Goal: Information Seeking & Learning: Learn about a topic

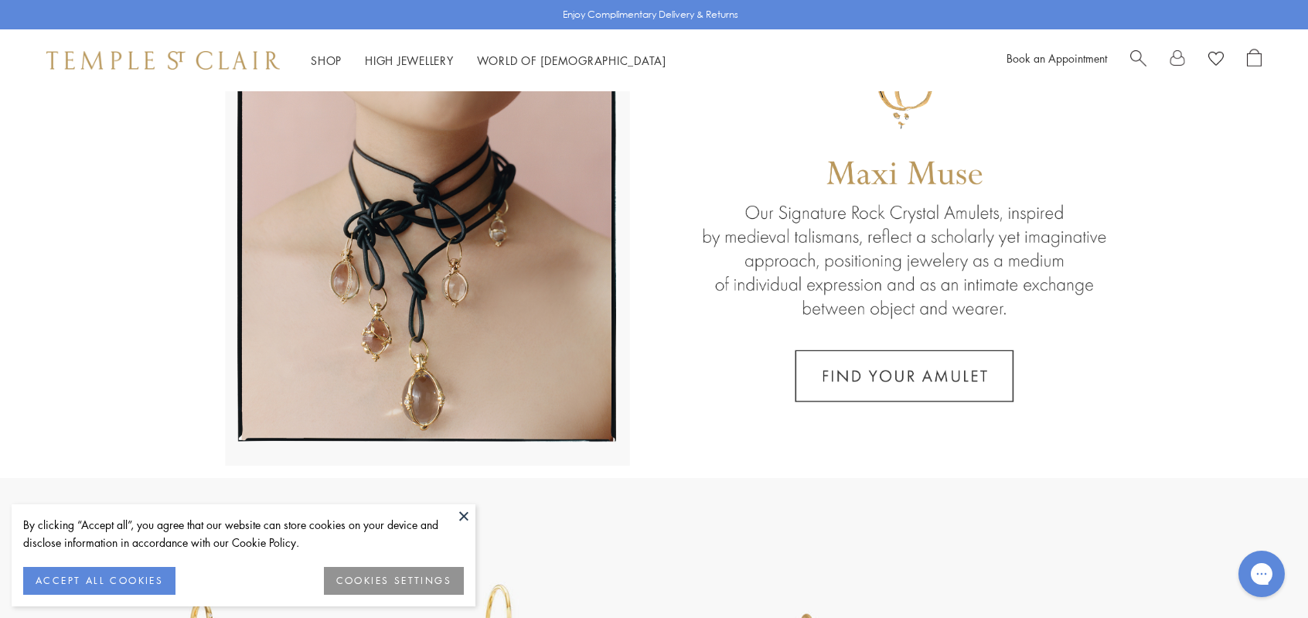
scroll to position [51, 0]
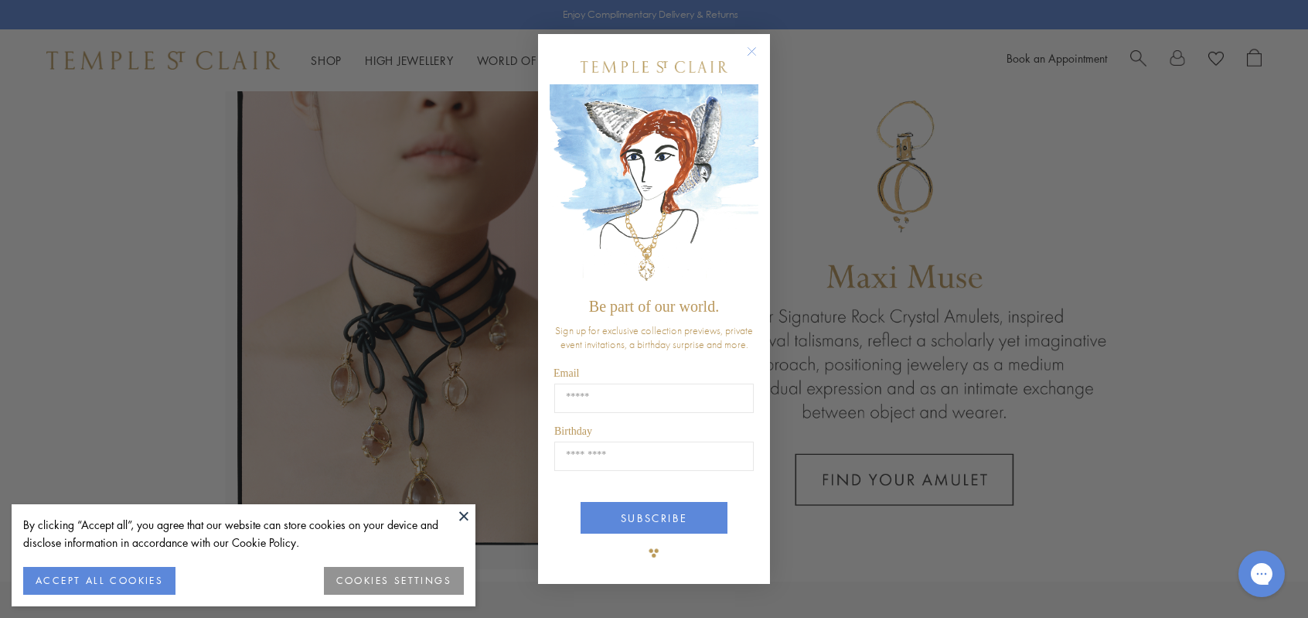
click at [754, 51] on circle "Close dialog" at bounding box center [752, 51] width 19 height 19
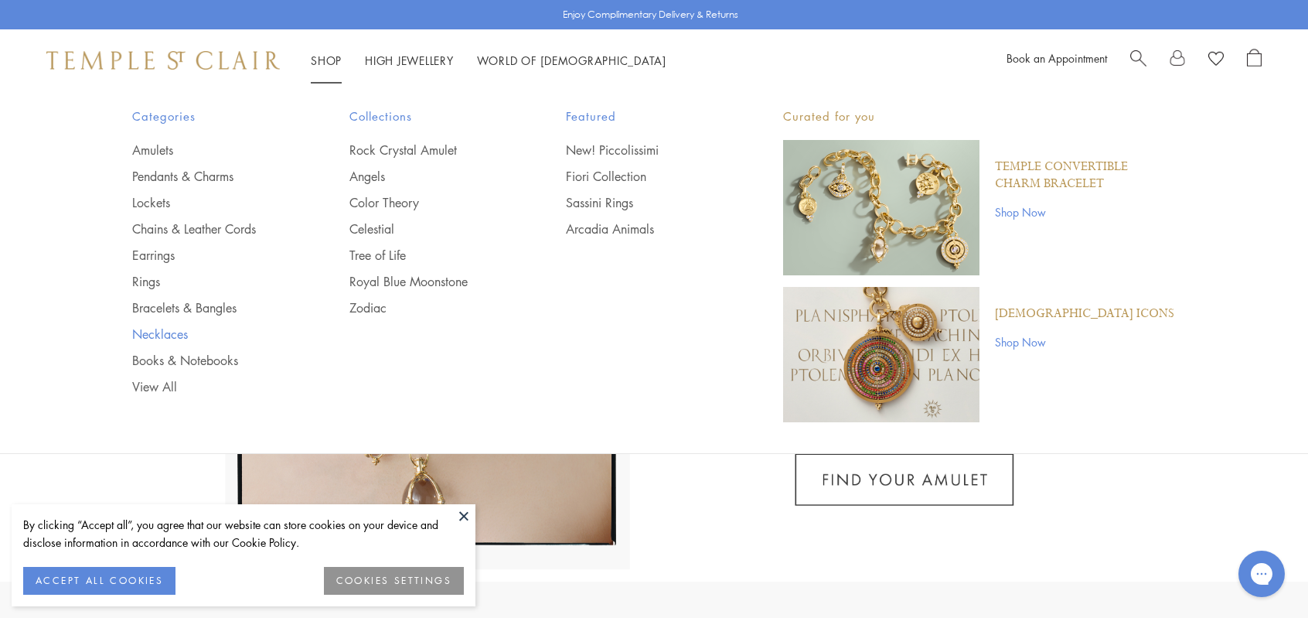
click at [192, 327] on link "Necklaces" at bounding box center [209, 333] width 155 height 17
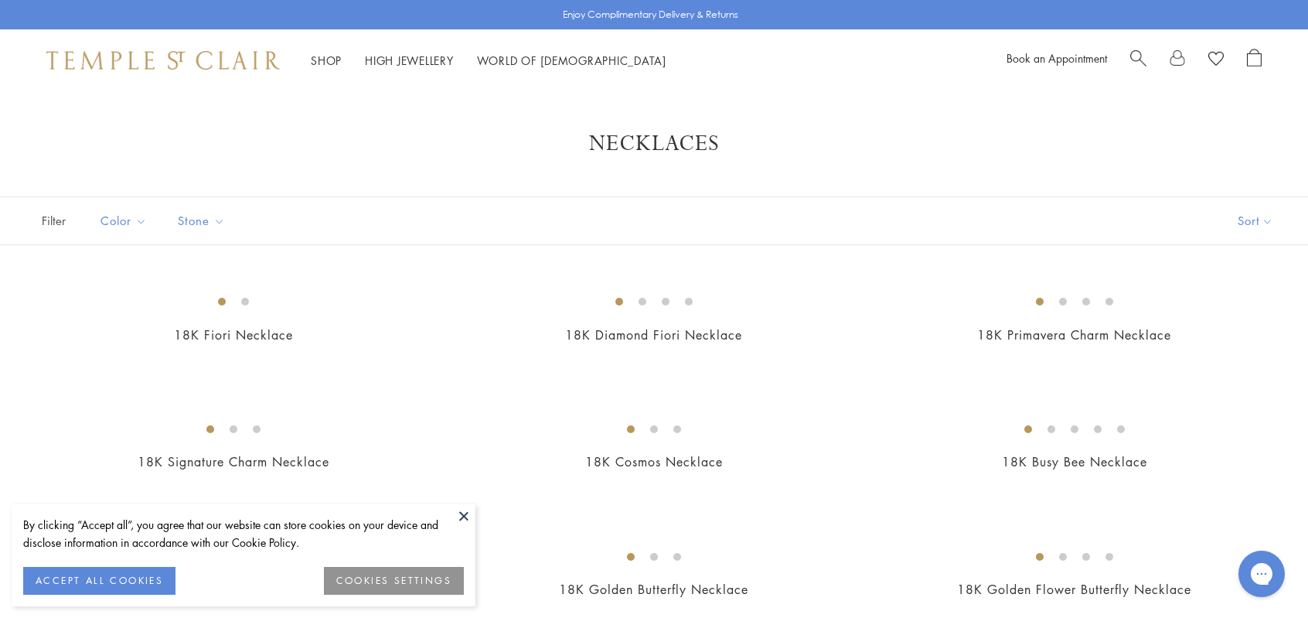
click at [466, 508] on button at bounding box center [463, 515] width 23 height 23
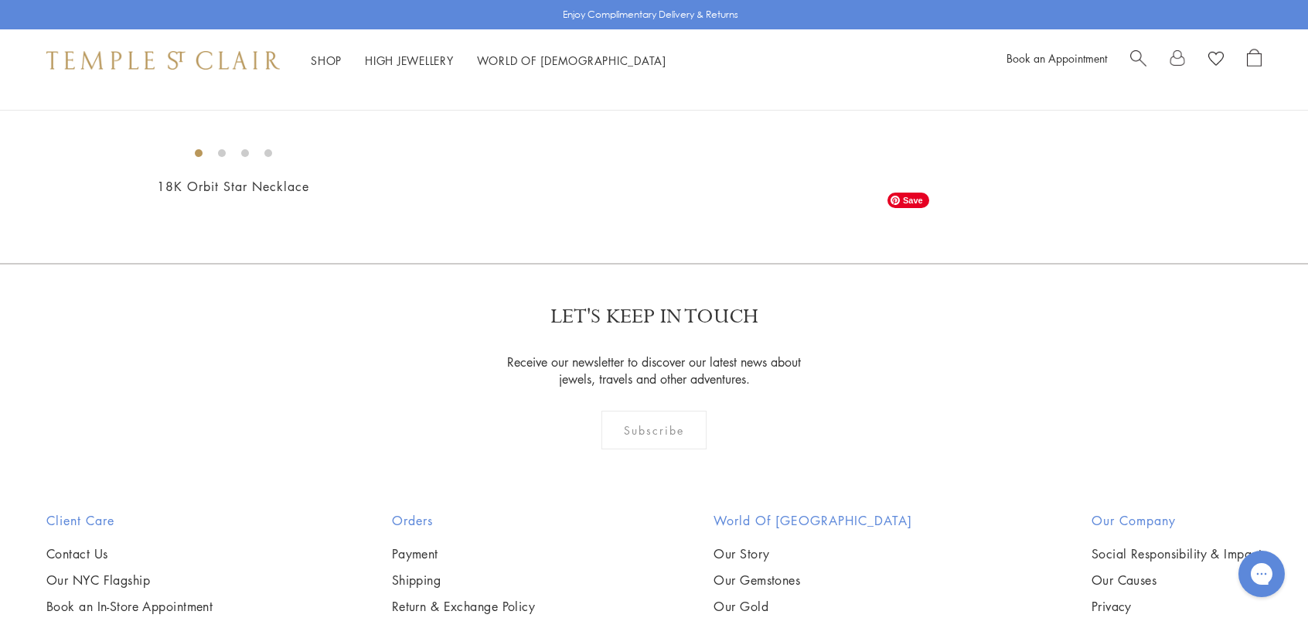
scroll to position [2061, 0]
click at [0, 0] on img at bounding box center [0, 0] width 0 height 0
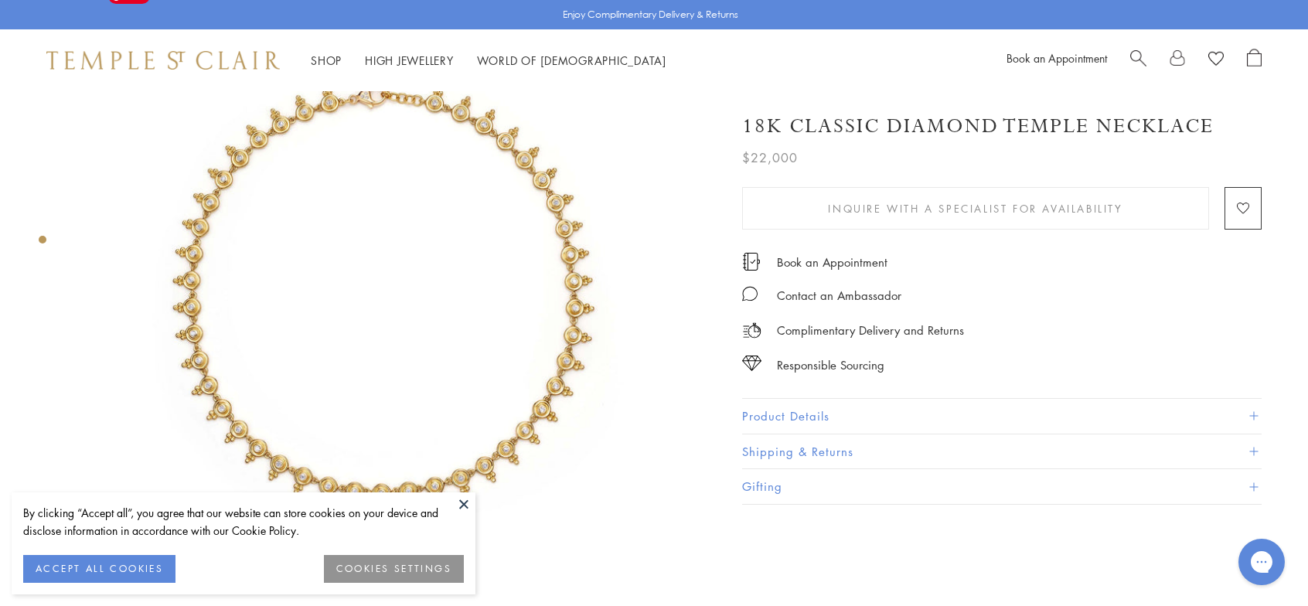
scroll to position [51, 0]
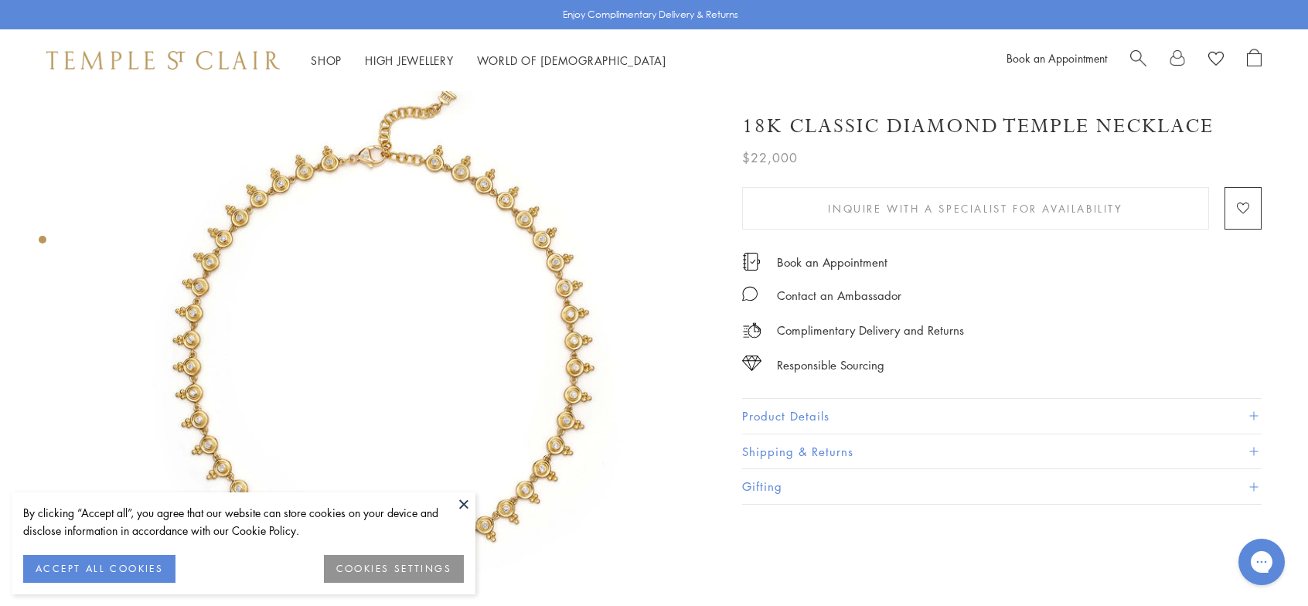
click at [461, 503] on button at bounding box center [463, 503] width 23 height 23
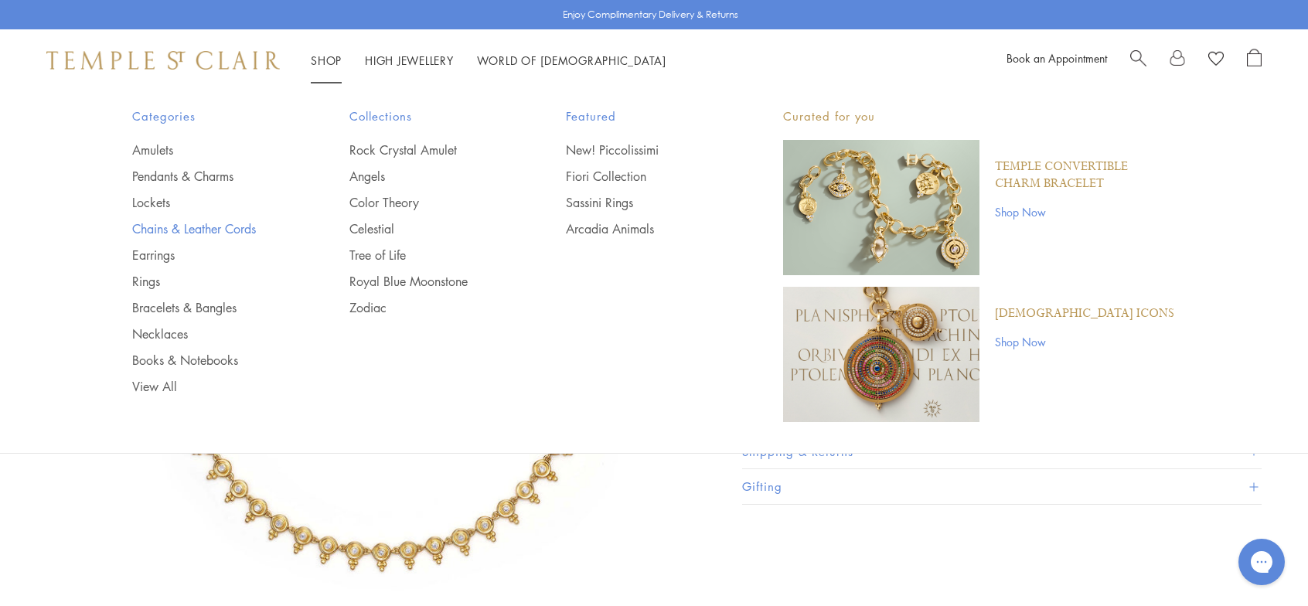
click at [215, 229] on link "Chains & Leather Cords" at bounding box center [209, 228] width 155 height 17
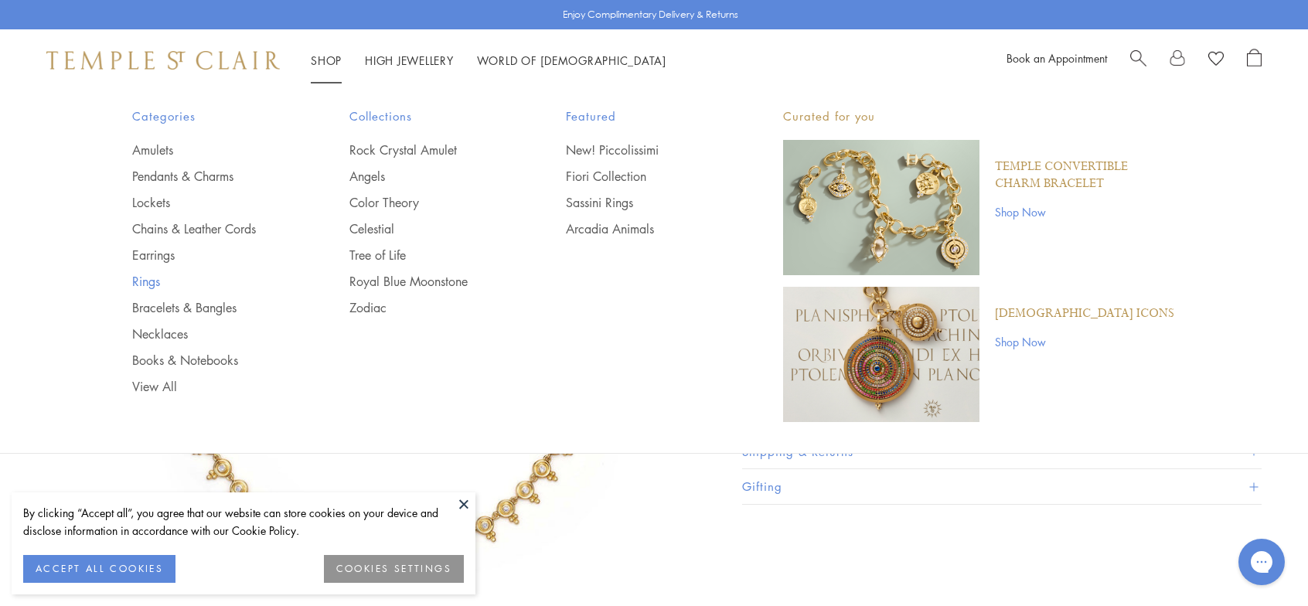
click at [145, 282] on link "Rings" at bounding box center [209, 281] width 155 height 17
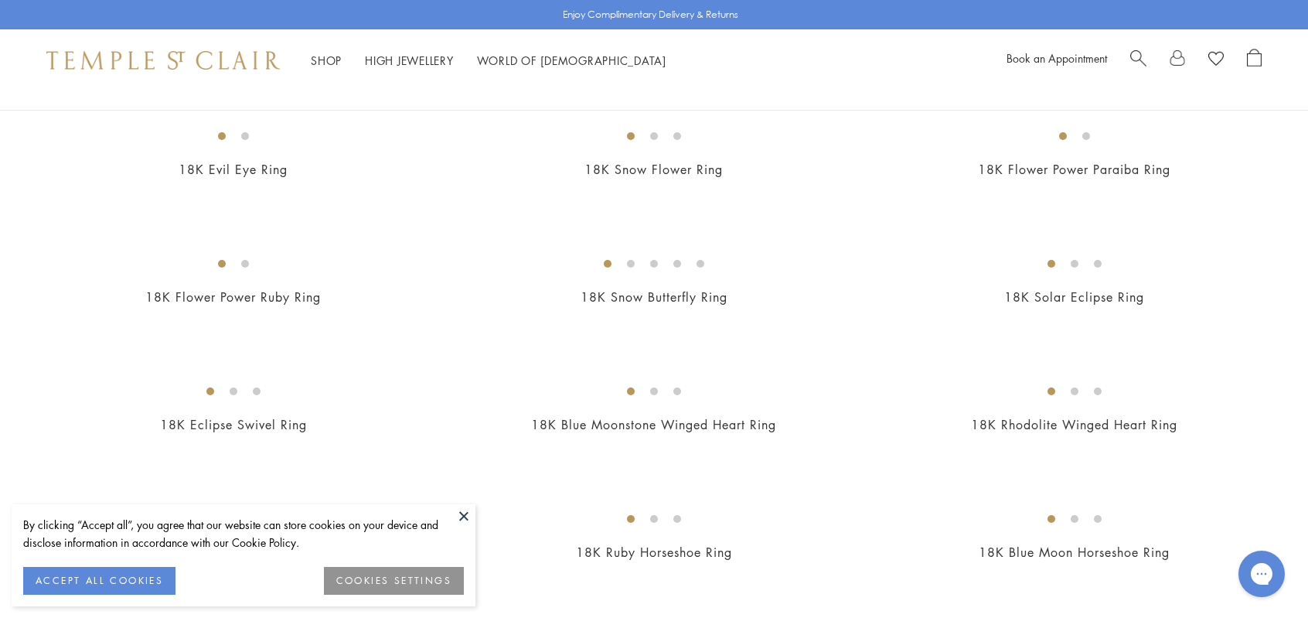
scroll to position [824, 0]
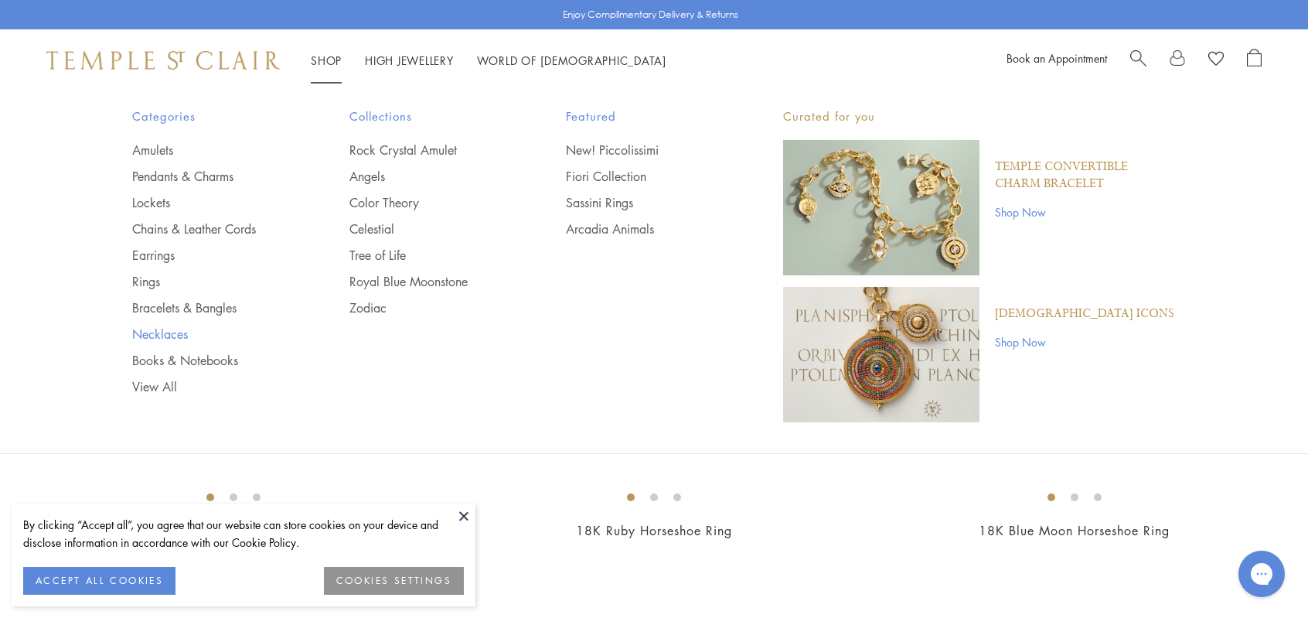
click at [178, 335] on link "Necklaces" at bounding box center [209, 333] width 155 height 17
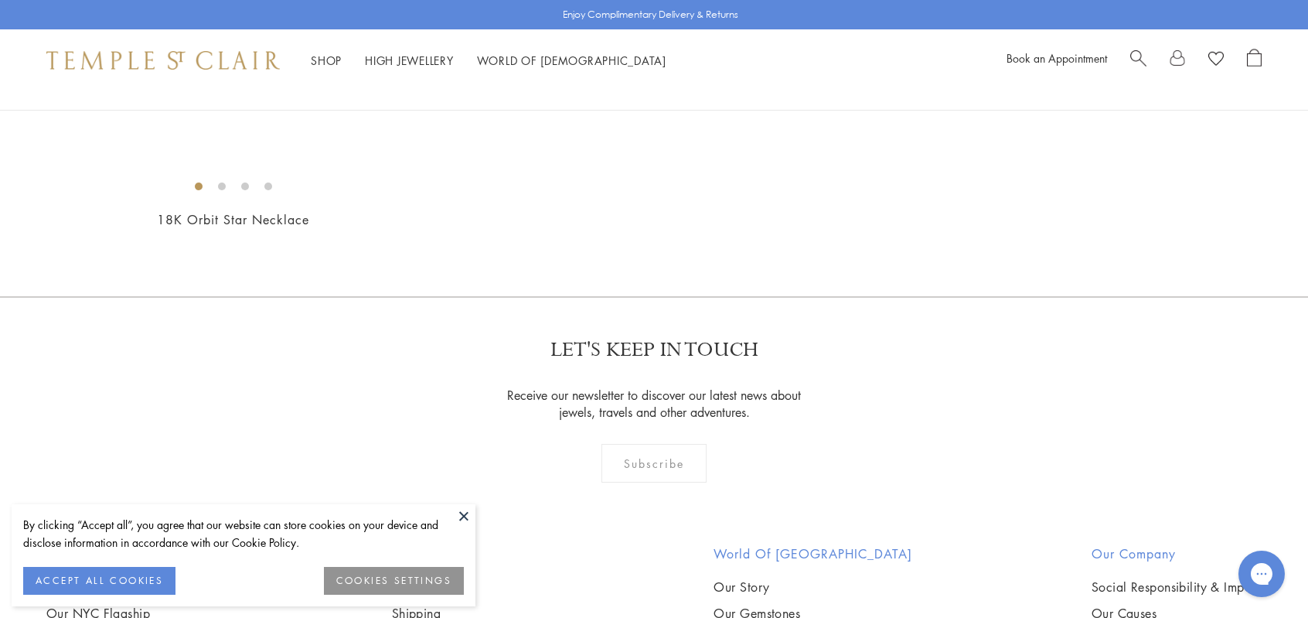
scroll to position [2010, 0]
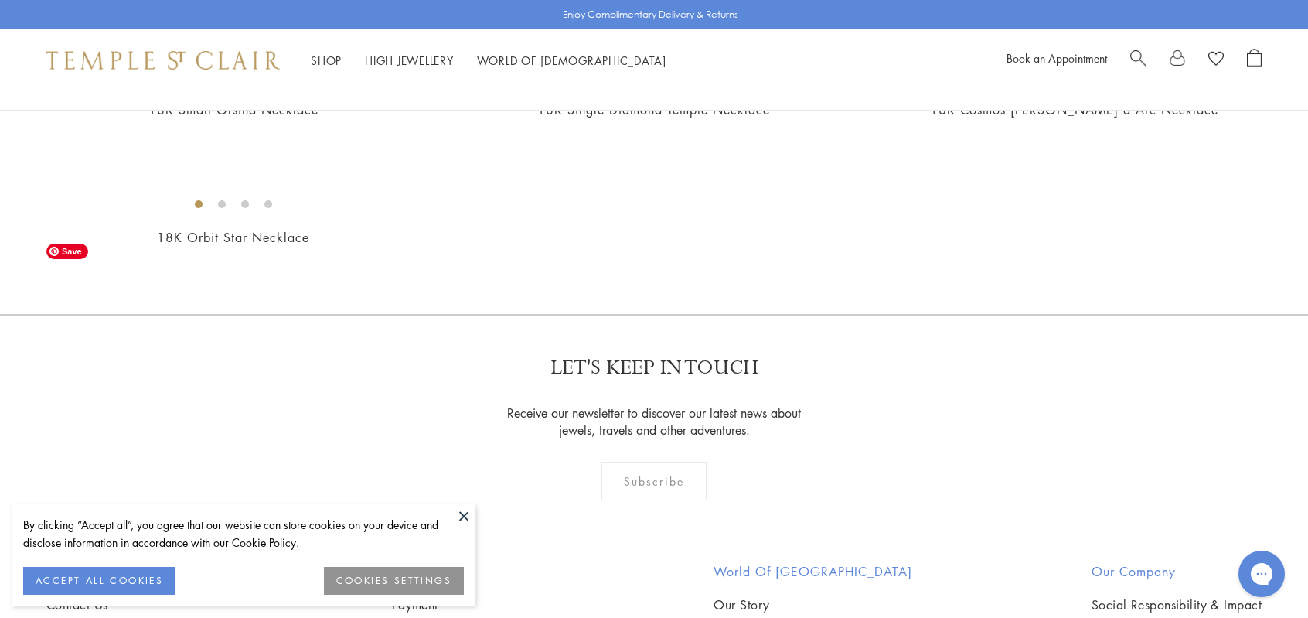
click at [0, 0] on img at bounding box center [0, 0] width 0 height 0
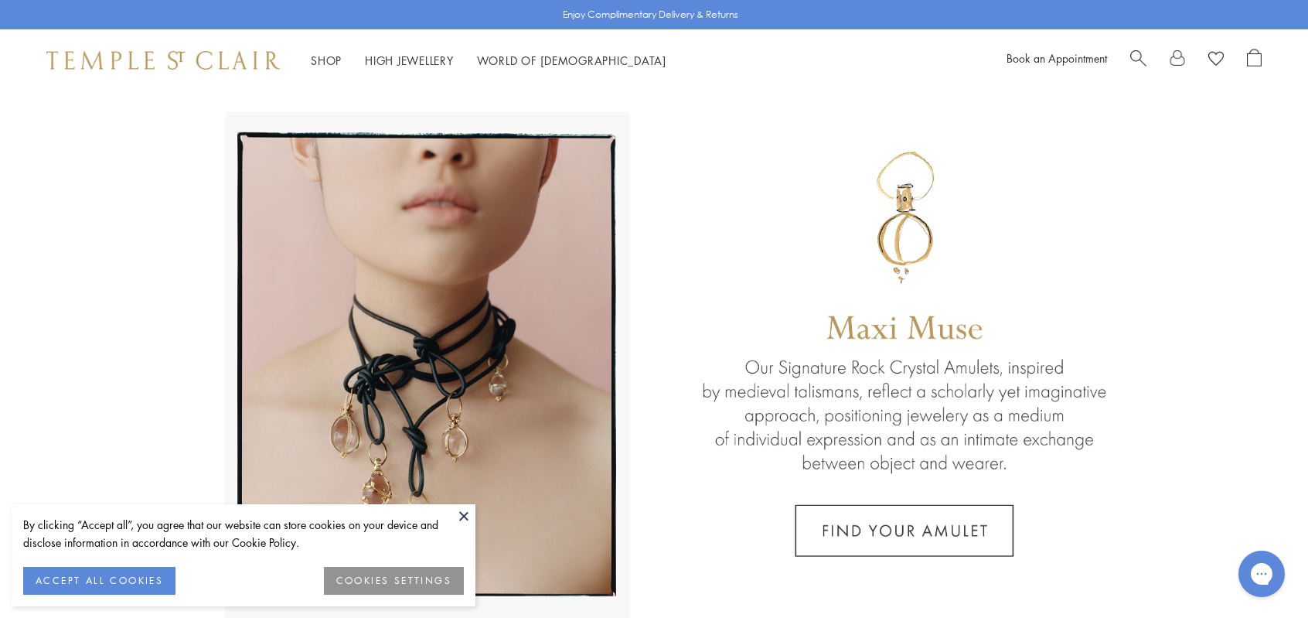
click at [468, 509] on button at bounding box center [463, 515] width 23 height 23
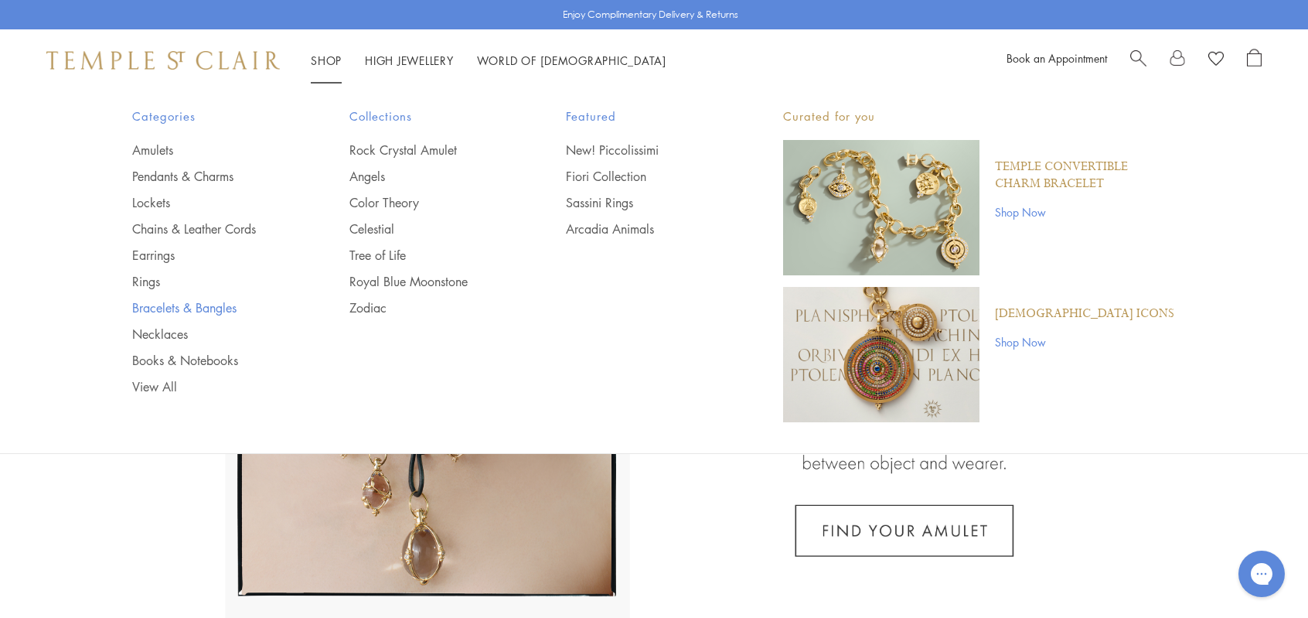
click at [240, 308] on link "Bracelets & Bangles" at bounding box center [209, 307] width 155 height 17
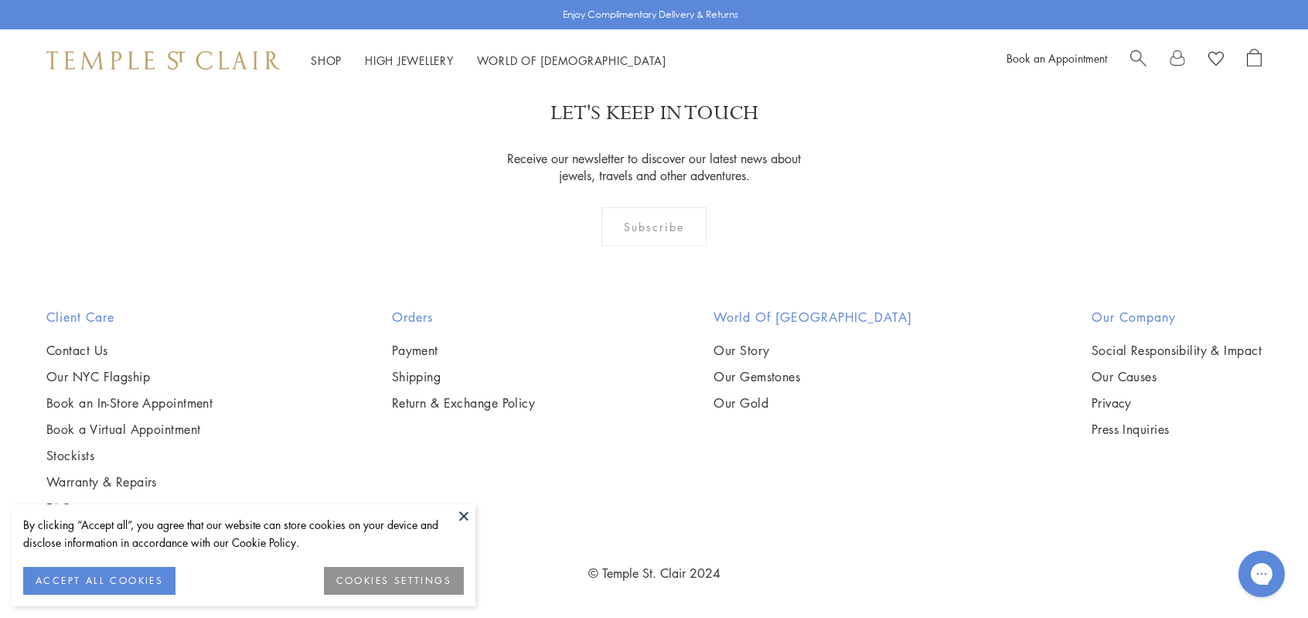
scroll to position [6183, 0]
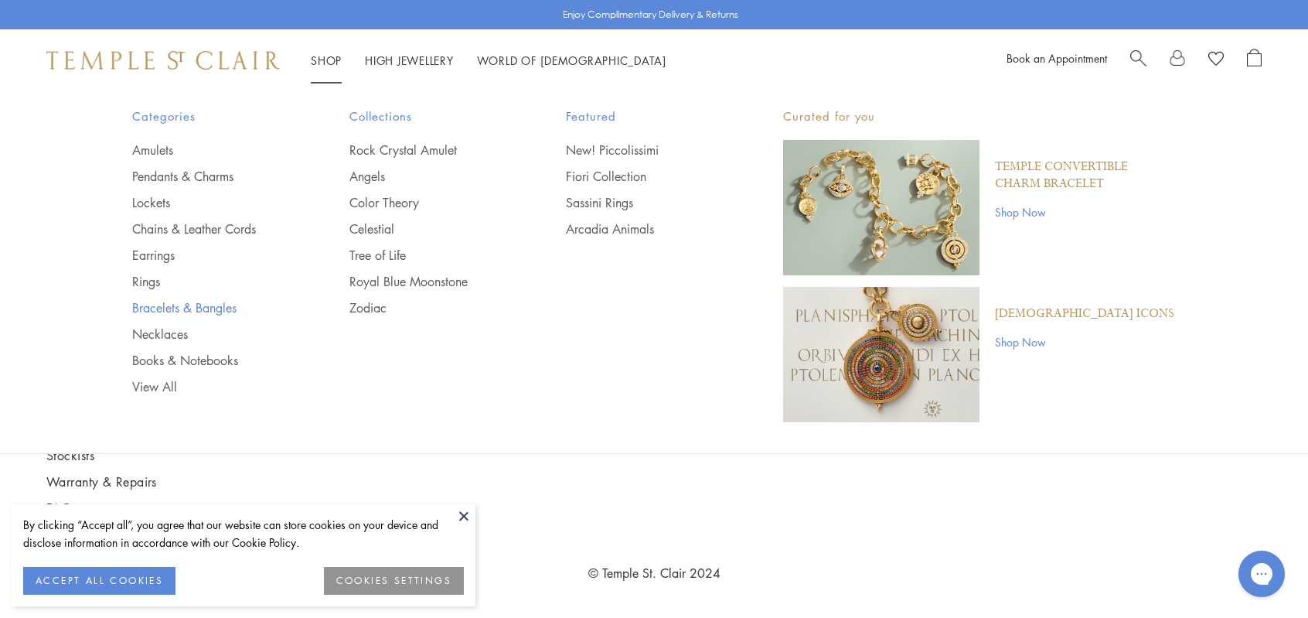
click at [206, 303] on link "Bracelets & Bangles" at bounding box center [209, 307] width 155 height 17
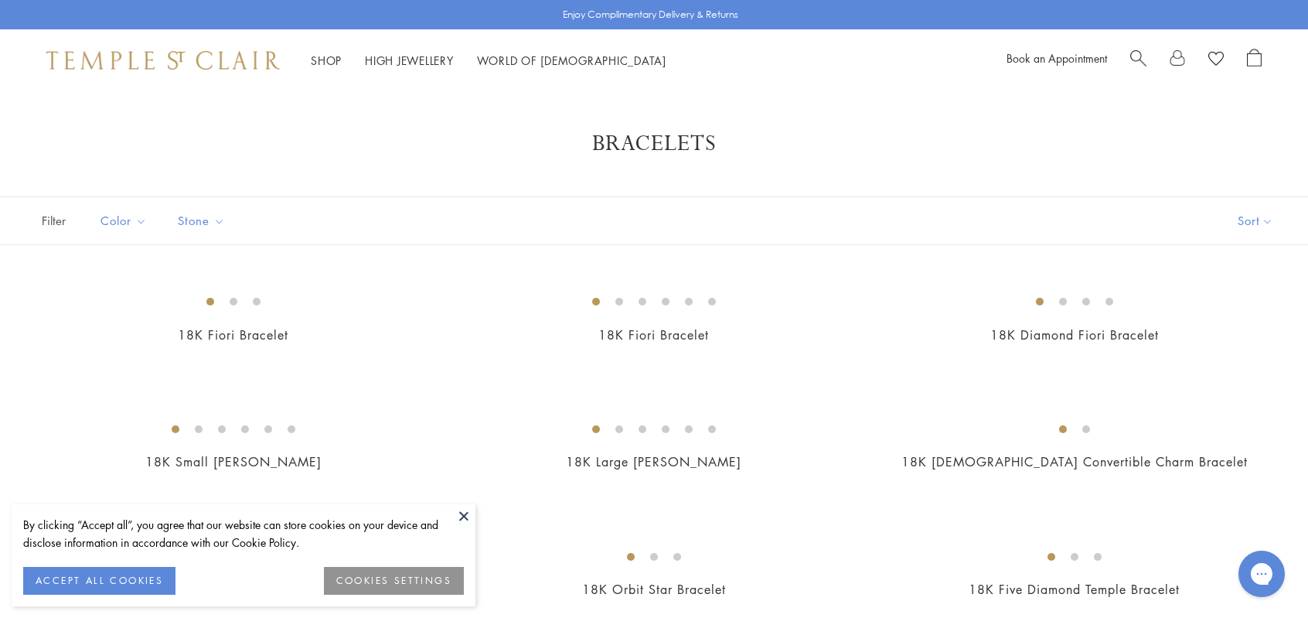
click at [1130, 56] on span "Search" at bounding box center [1138, 57] width 16 height 16
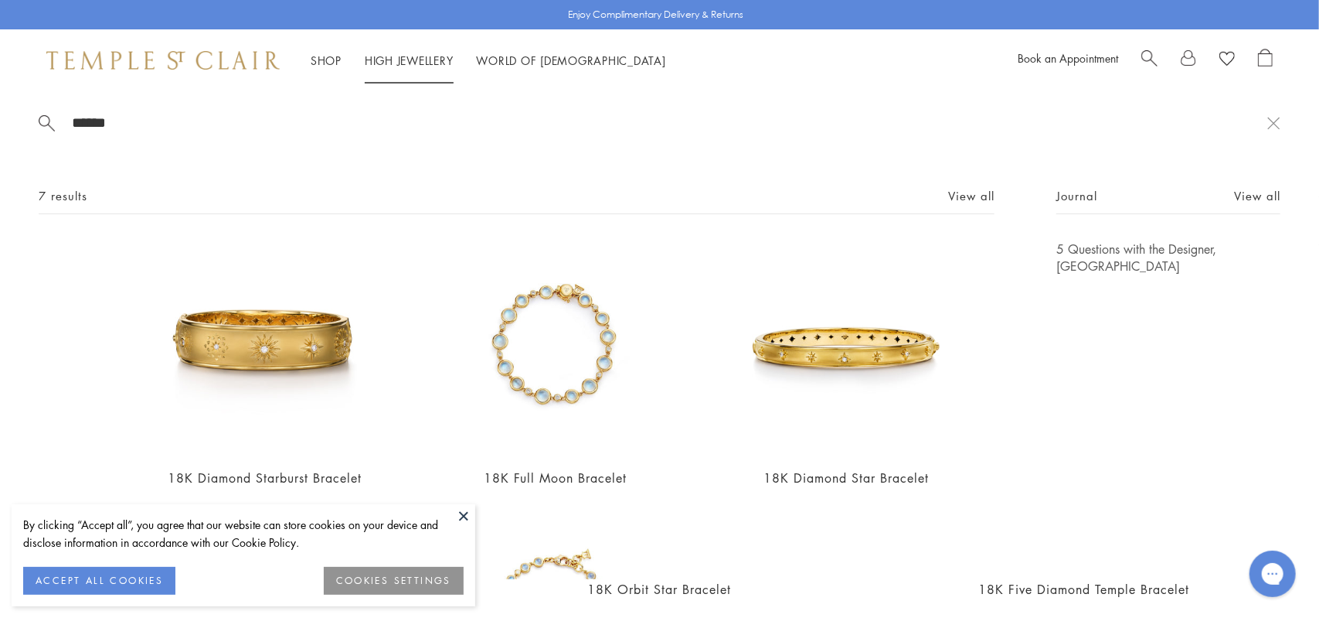
type input "******"
click at [417, 53] on li "High Jewellery High Jewellery" at bounding box center [409, 60] width 89 height 19
